Goal: Information Seeking & Learning: Learn about a topic

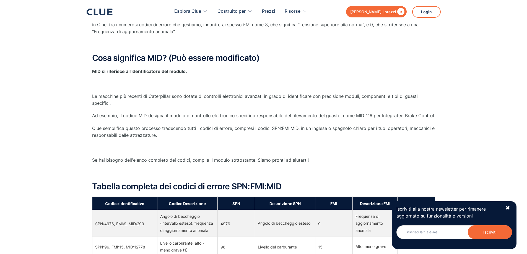
scroll to position [304, 0]
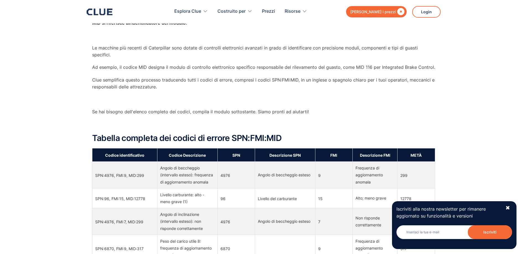
click at [222, 174] on font "4976" at bounding box center [225, 175] width 10 height 5
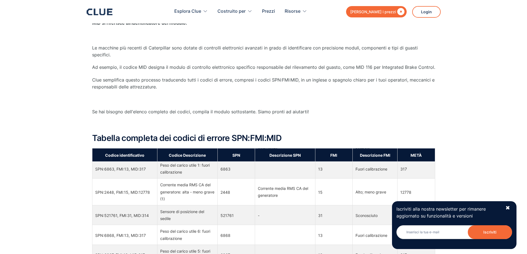
scroll to position [442, 0]
click at [510, 207] on font "✖" at bounding box center [507, 208] width 5 height 7
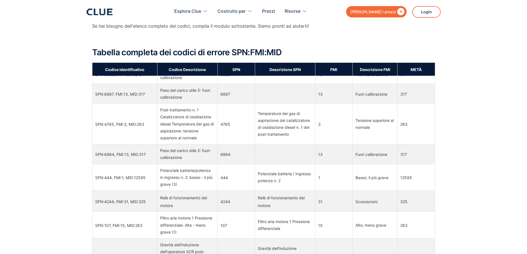
scroll to position [525, 0]
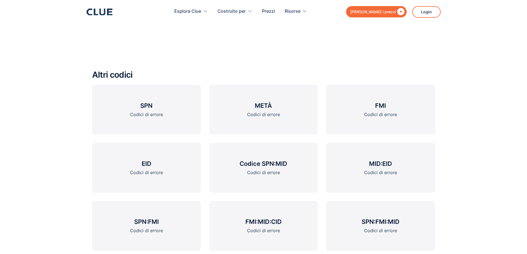
scroll to position [781, 0]
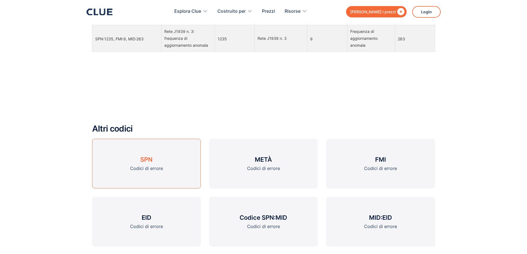
click at [145, 156] on font "SPN" at bounding box center [146, 159] width 12 height 7
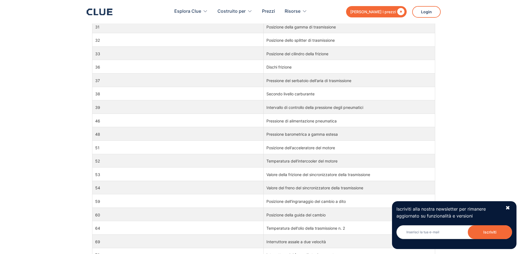
scroll to position [138, 0]
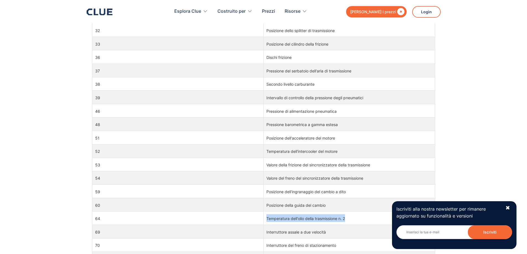
drag, startPoint x: 346, startPoint y: 219, endPoint x: 260, endPoint y: 223, distance: 85.2
click at [260, 223] on tr "64 Temperatura dell'olio della trasmissione n. 2" at bounding box center [263, 219] width 343 height 14
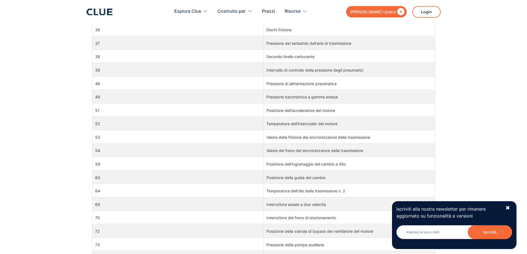
click at [510, 208] on div "Iscriviti alla nostra newsletter per rimanere aggiornato su funzionalità e vers…" at bounding box center [454, 225] width 124 height 48
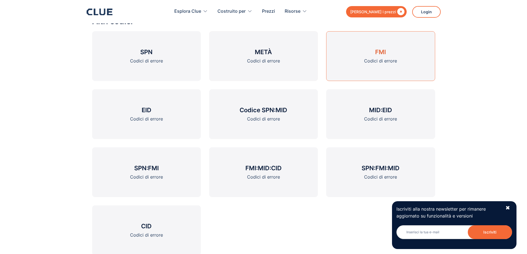
click at [370, 58] on font "Codici di errore" at bounding box center [380, 61] width 33 height 6
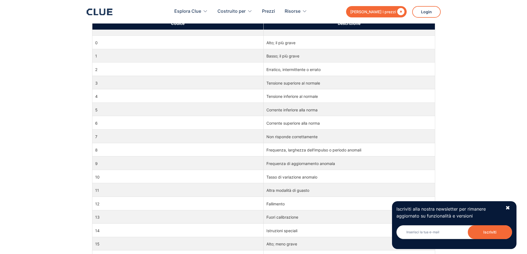
scroll to position [276, 0]
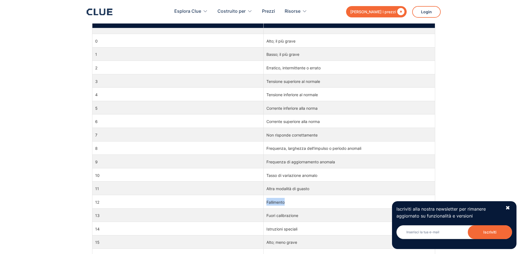
drag, startPoint x: 289, startPoint y: 203, endPoint x: 267, endPoint y: 202, distance: 22.1
click at [267, 202] on td "Fallimento" at bounding box center [348, 202] width 171 height 14
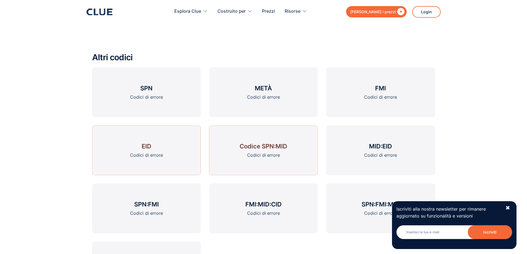
scroll to position [746, 0]
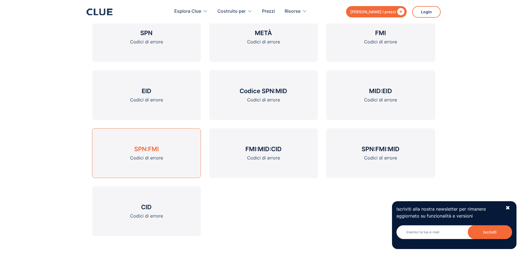
click at [154, 150] on font "SPN:FMI" at bounding box center [146, 148] width 25 height 7
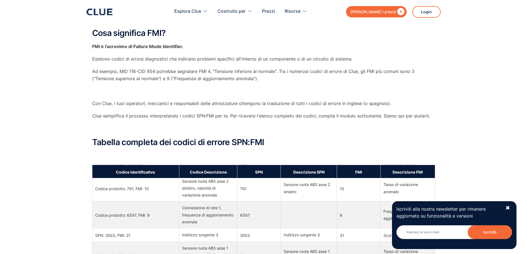
scroll to position [55, 0]
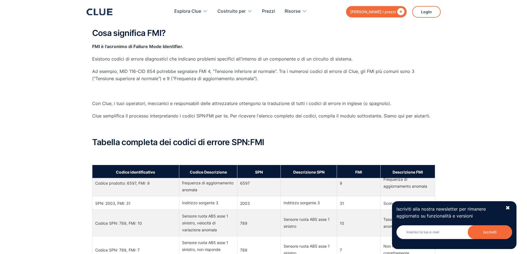
click at [510, 208] on div "Iscriviti alla nostra newsletter per rimanere aggiornato su funzionalità e vers…" at bounding box center [454, 225] width 124 height 48
click at [508, 208] on font "✖" at bounding box center [507, 208] width 5 height 7
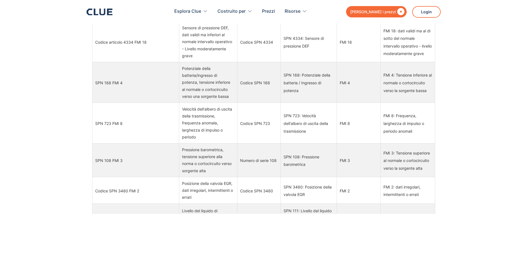
scroll to position [1189, 0]
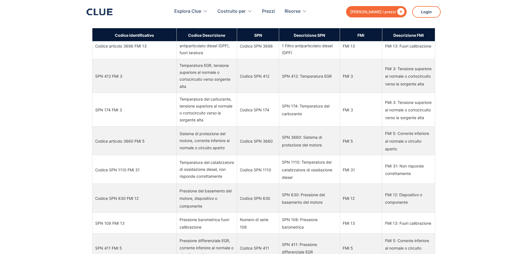
scroll to position [1654, 0]
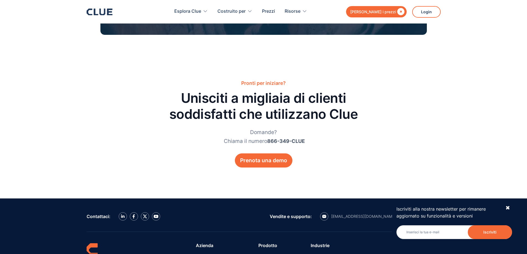
scroll to position [746, 0]
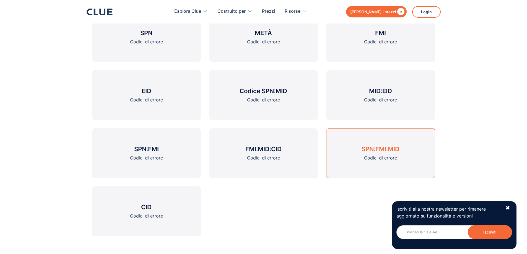
click at [386, 150] on font "SPN:FMI:MID" at bounding box center [380, 148] width 38 height 7
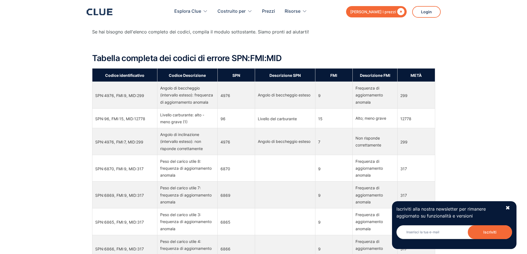
scroll to position [387, 0]
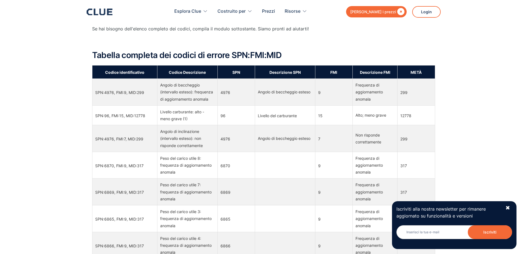
click at [419, 38] on p "‍" at bounding box center [263, 41] width 343 height 7
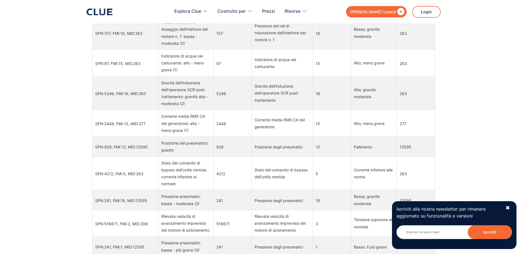
scroll to position [2672, 0]
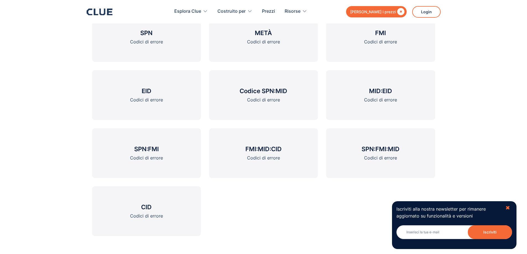
click at [507, 206] on font "✖" at bounding box center [507, 208] width 5 height 7
